Goal: Communication & Community: Ask a question

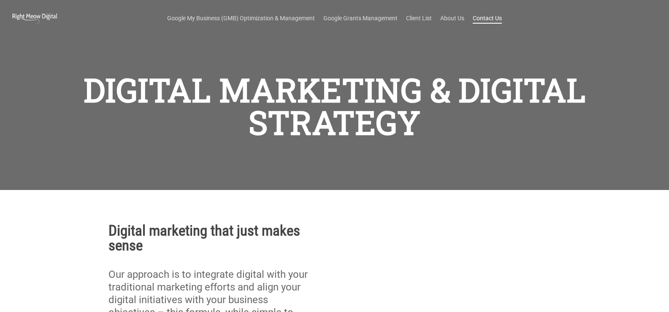
click at [487, 21] on link "Contact Us" at bounding box center [487, 18] width 29 height 8
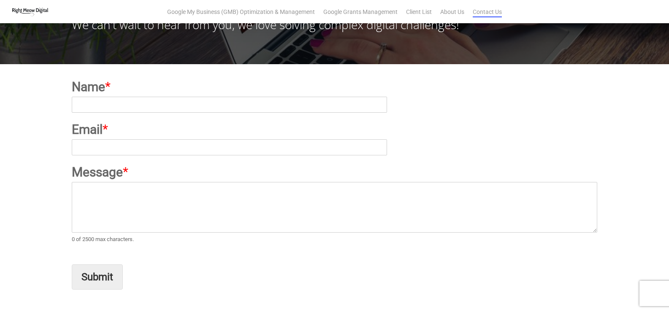
scroll to position [84, 0]
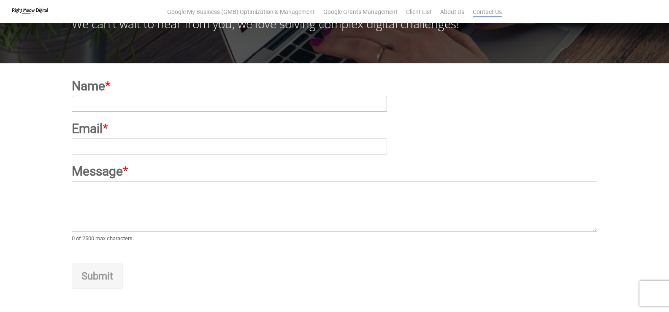
drag, startPoint x: 103, startPoint y: 107, endPoint x: 105, endPoint y: 103, distance: 4.9
click at [103, 107] on input "Name *" at bounding box center [229, 104] width 315 height 16
type input "[PERSON_NAME]"
type input "[PERSON_NAME][EMAIL_ADDRESS][DOMAIN_NAME]"
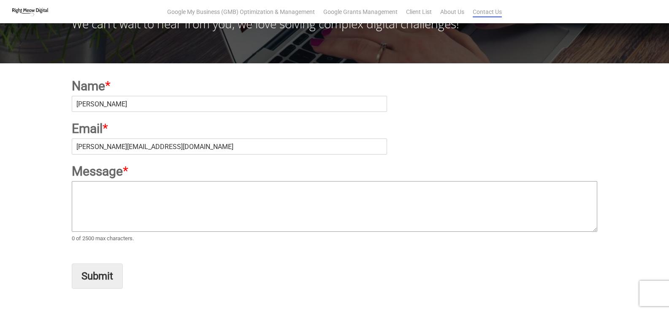
click at [118, 201] on textarea "Message *" at bounding box center [335, 206] width 526 height 51
paste textarea "Hello, I'm reaching out because I believe we can provide significant value to y…"
type textarea "Hello, I'm reaching out because I believe we can provide significant value to y…"
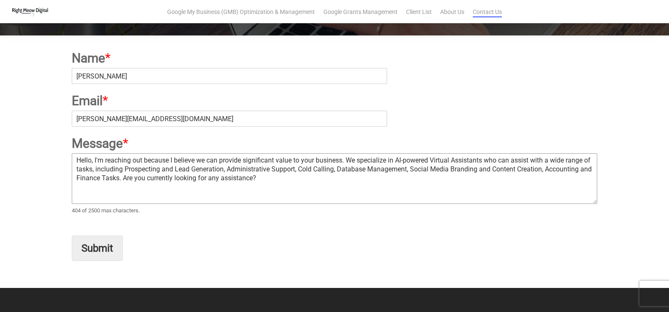
scroll to position [127, 0]
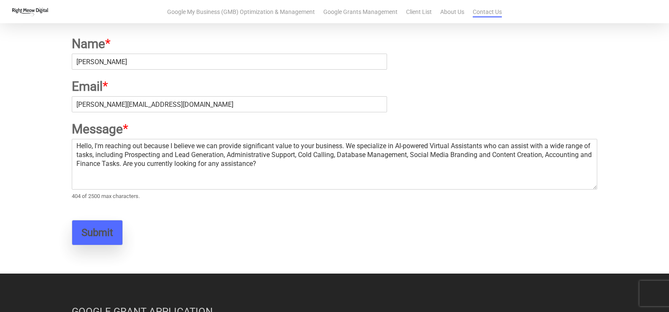
click at [114, 235] on button "Submit" at bounding box center [97, 232] width 51 height 25
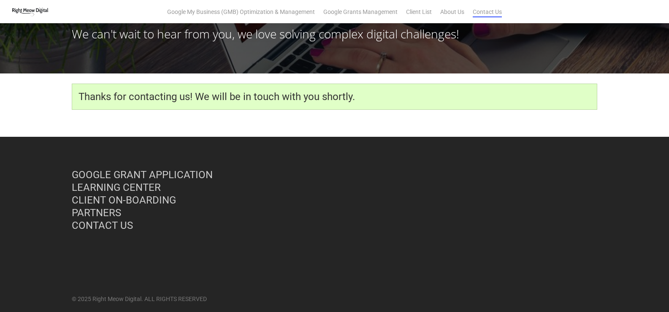
scroll to position [83, 0]
